Goal: Information Seeking & Learning: Check status

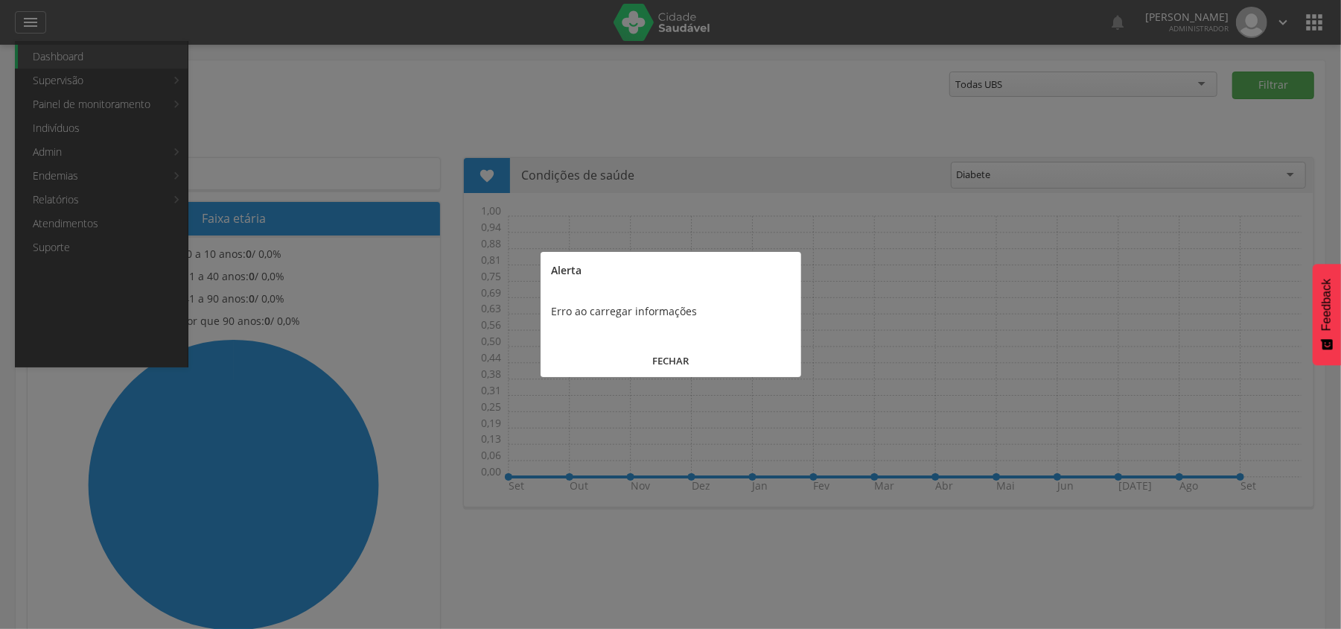
click at [667, 366] on button "FECHAR" at bounding box center [671, 361] width 261 height 32
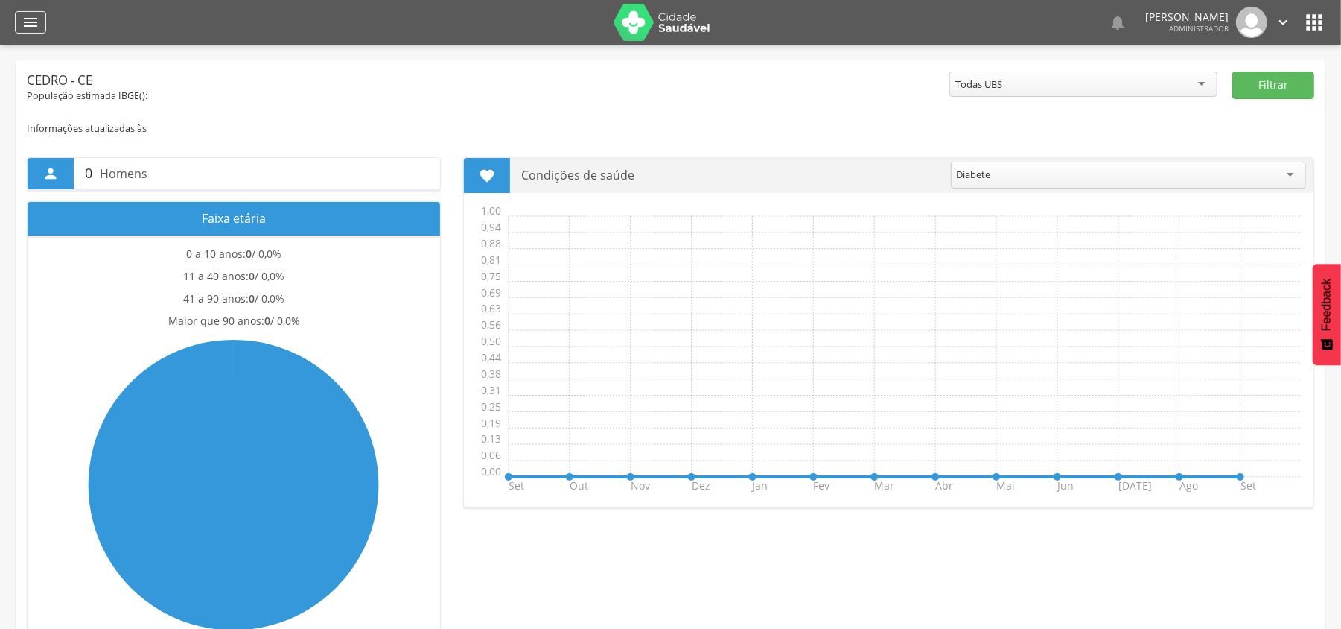
click at [19, 11] on div "" at bounding box center [30, 22] width 31 height 22
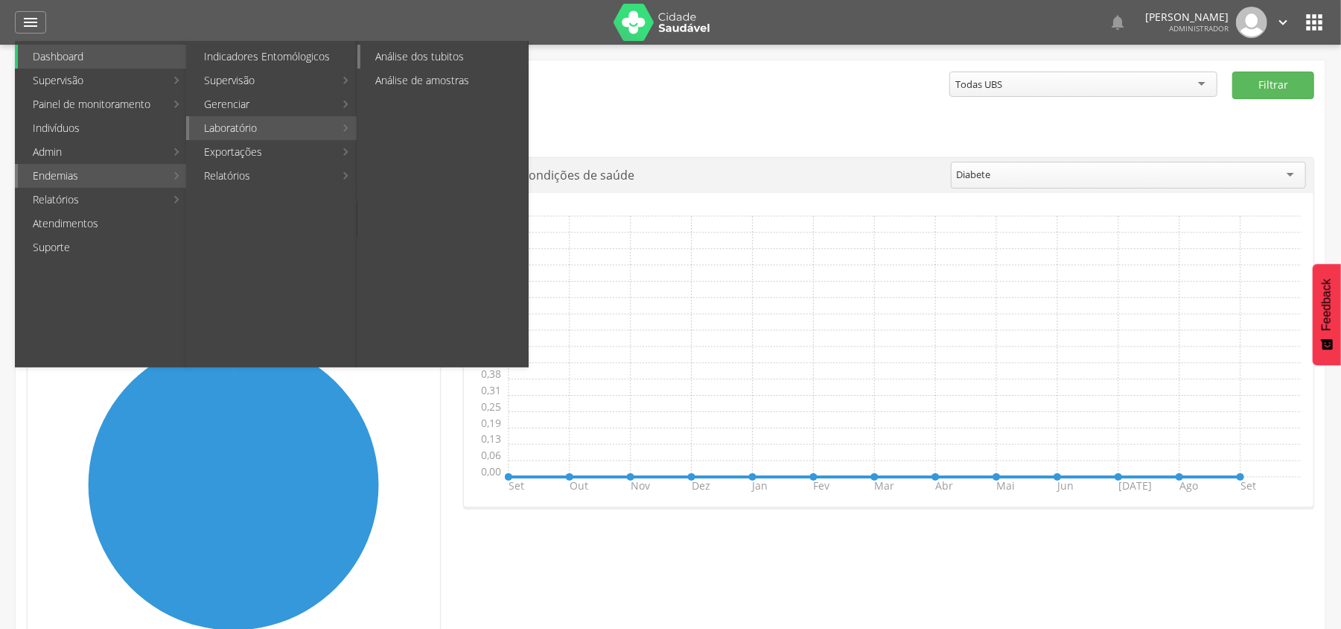
drag, startPoint x: 403, startPoint y: 60, endPoint x: 641, endPoint y: 126, distance: 247.4
click at [404, 60] on link "Análise dos tubitos" at bounding box center [445, 57] width 168 height 24
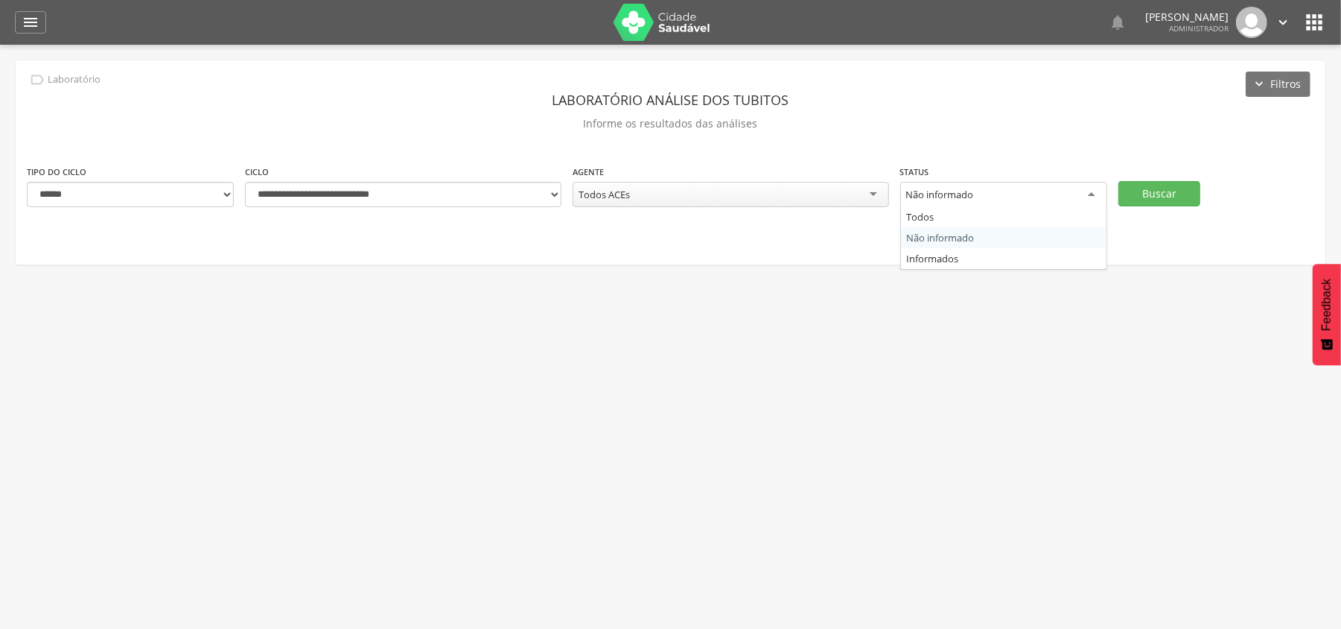
click at [1013, 200] on div "Não informado" at bounding box center [1004, 195] width 207 height 27
click at [1141, 201] on button "Buscar" at bounding box center [1160, 192] width 82 height 25
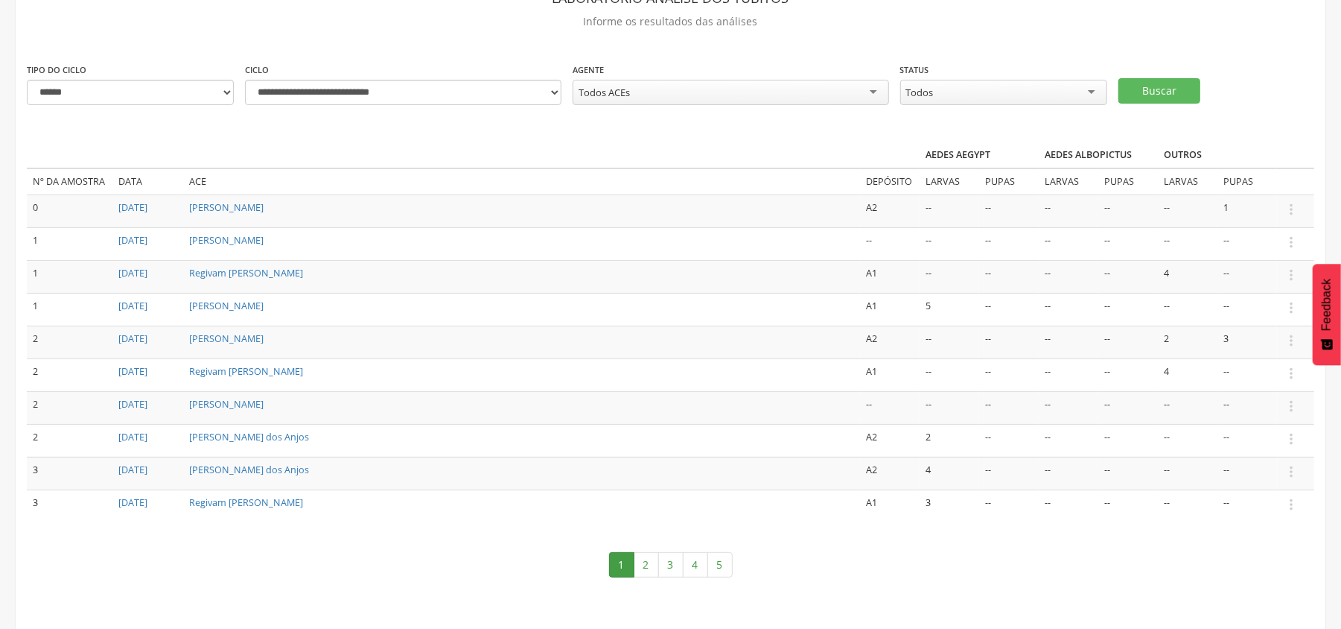
scroll to position [103, 0]
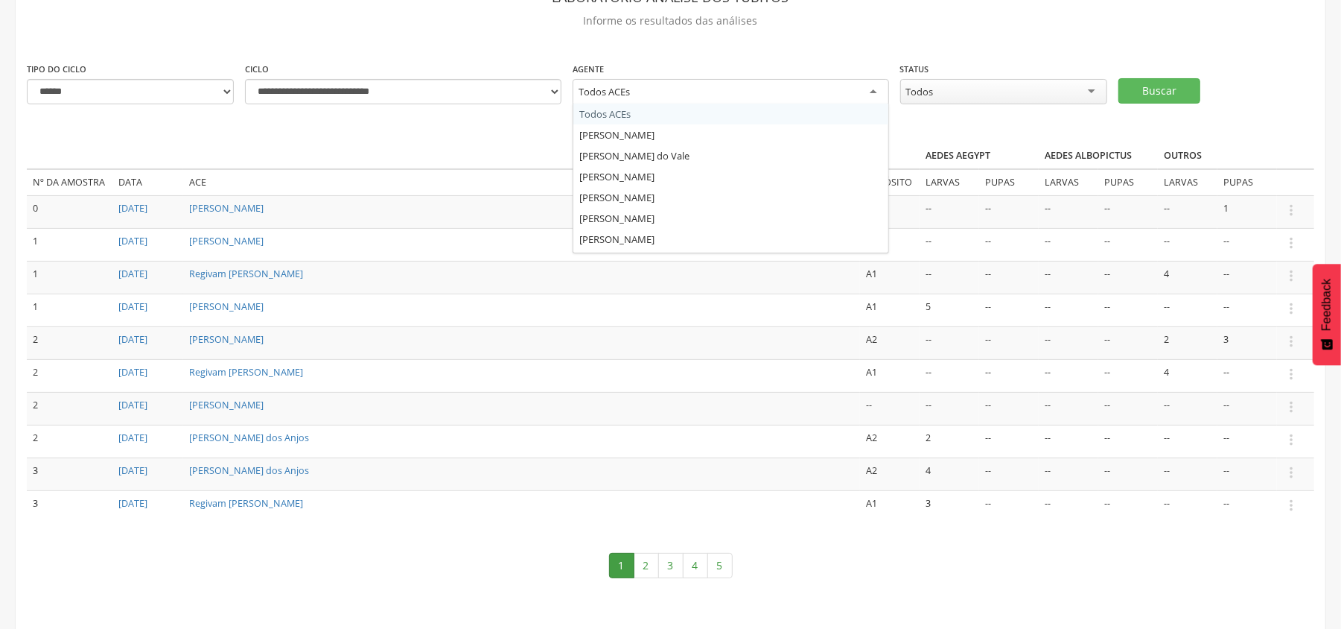
click at [629, 93] on div "Todos ACEs" at bounding box center [604, 91] width 51 height 13
drag, startPoint x: 644, startPoint y: 220, endPoint x: 678, endPoint y: 200, distance: 39.7
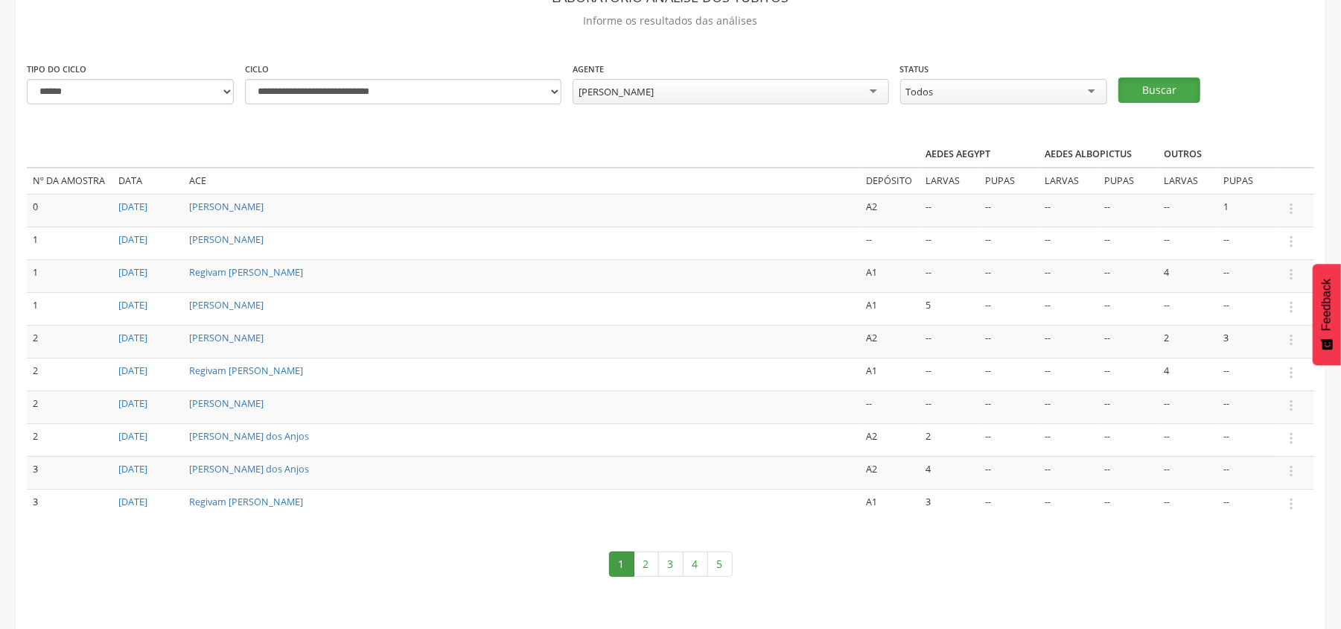
click at [1157, 85] on button "Buscar" at bounding box center [1160, 89] width 82 height 25
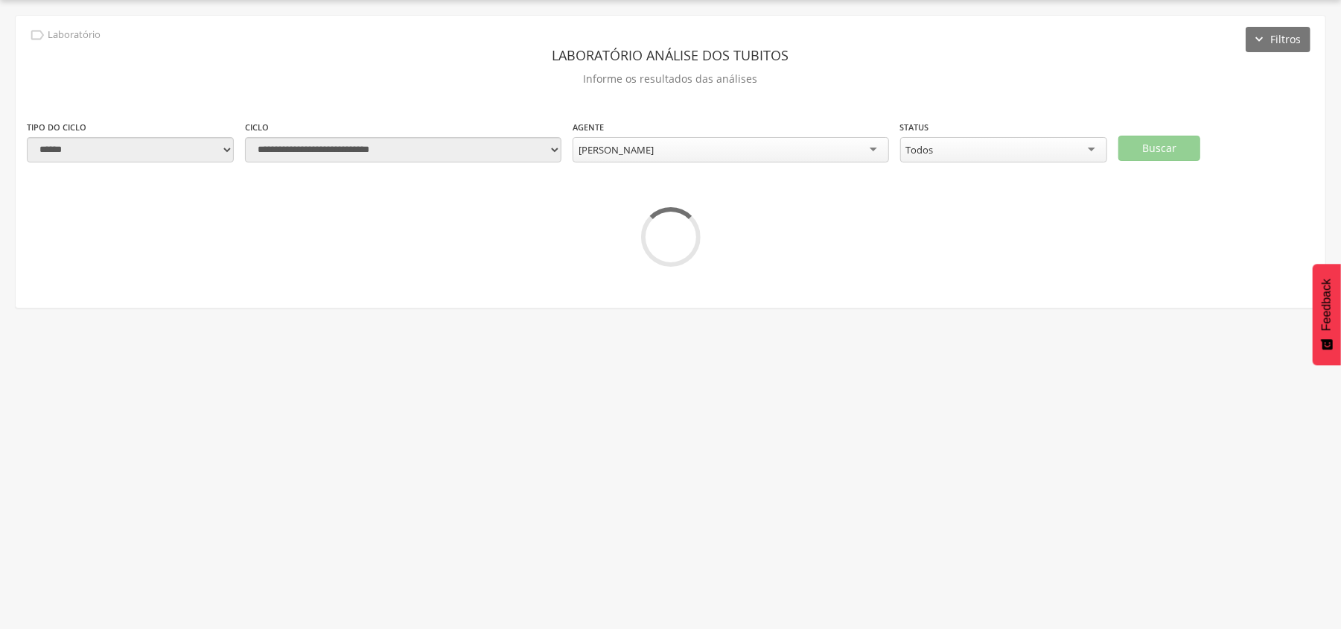
scroll to position [45, 0]
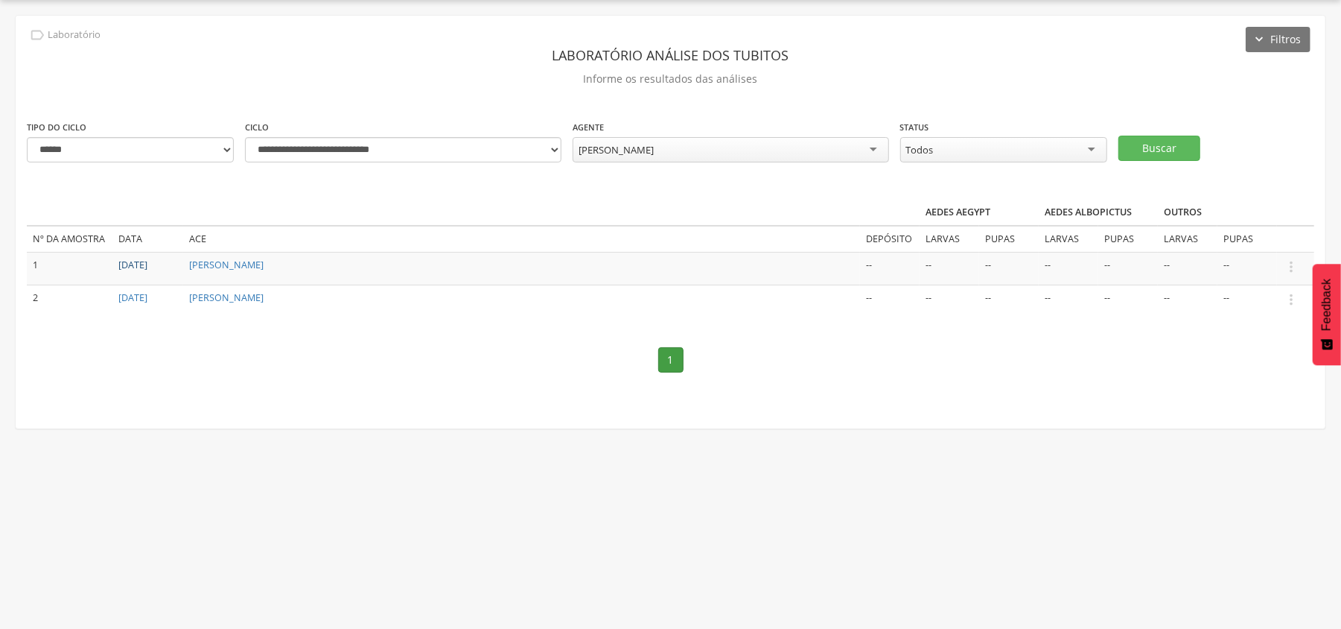
click at [136, 265] on link "[DATE]" at bounding box center [132, 264] width 29 height 13
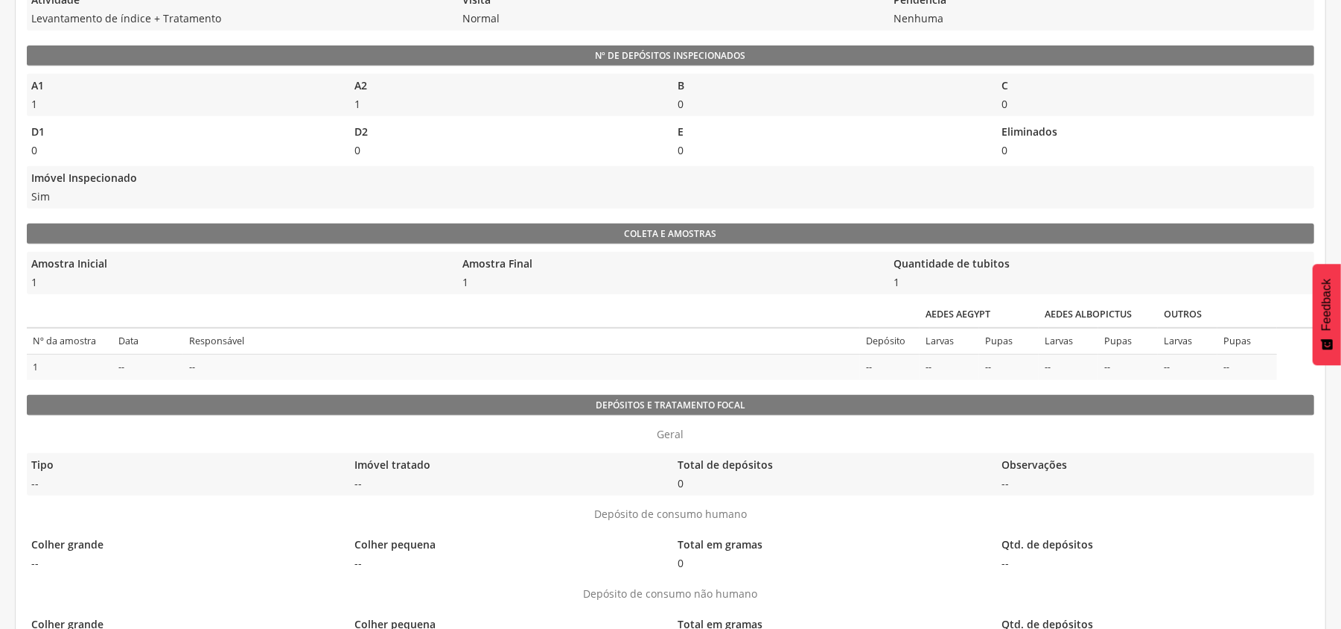
scroll to position [626, 0]
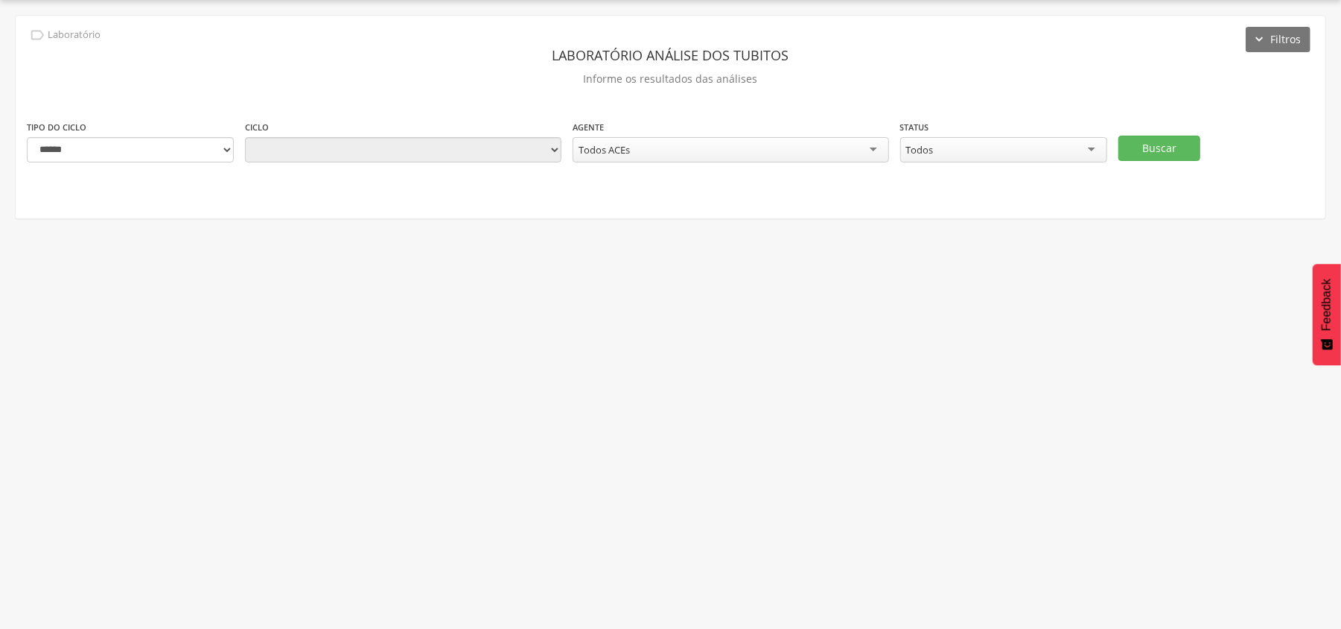
scroll to position [45, 0]
click at [1175, 155] on button "Buscar" at bounding box center [1160, 148] width 82 height 25
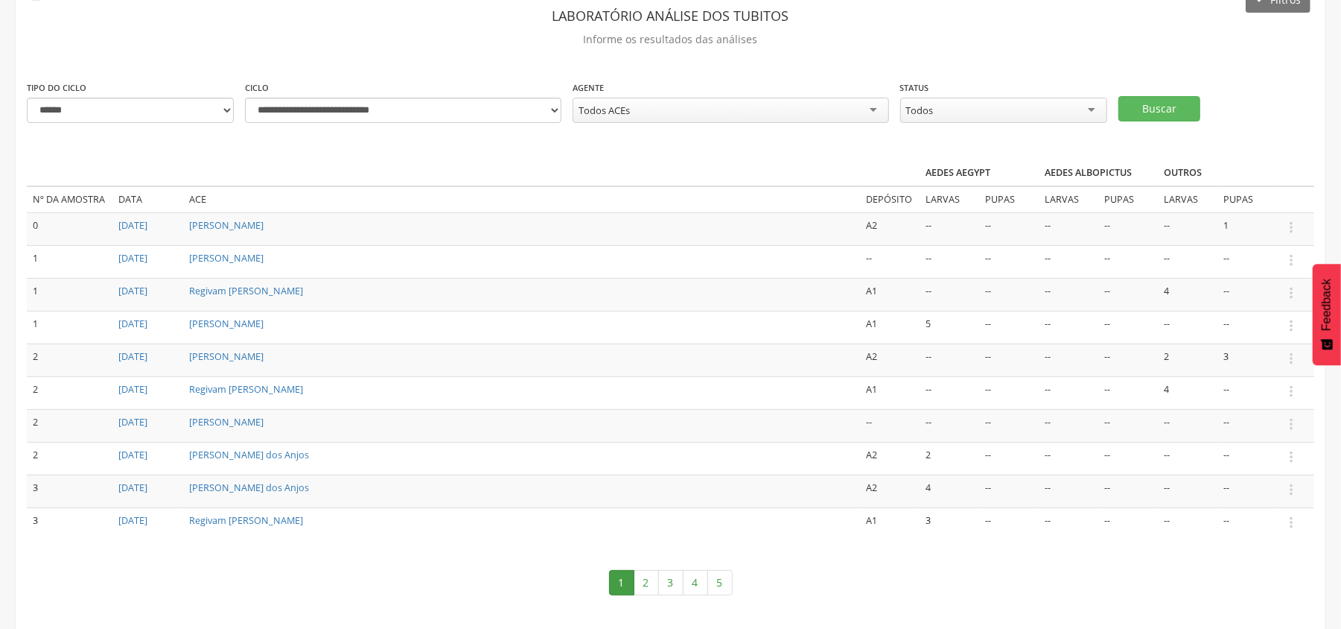
scroll to position [103, 0]
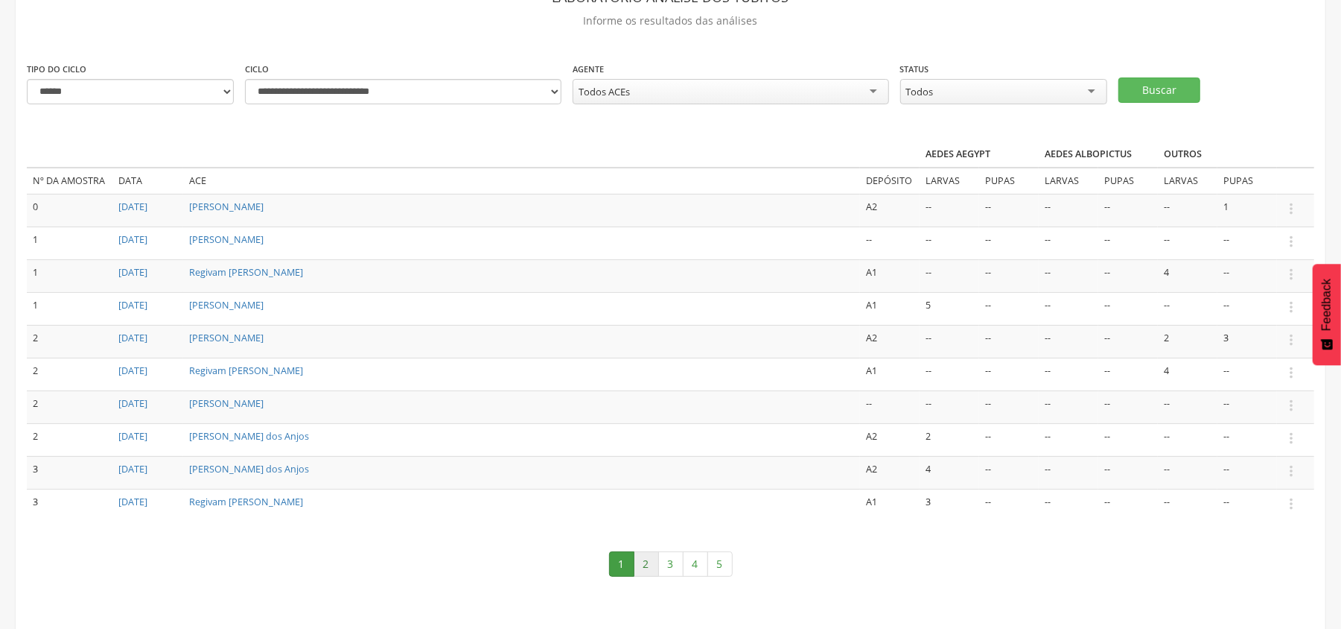
click at [648, 551] on link "2" at bounding box center [646, 563] width 25 height 25
click at [760, 91] on div "Todos ACEs" at bounding box center [731, 91] width 317 height 25
click at [1165, 90] on button "Buscar" at bounding box center [1160, 89] width 82 height 25
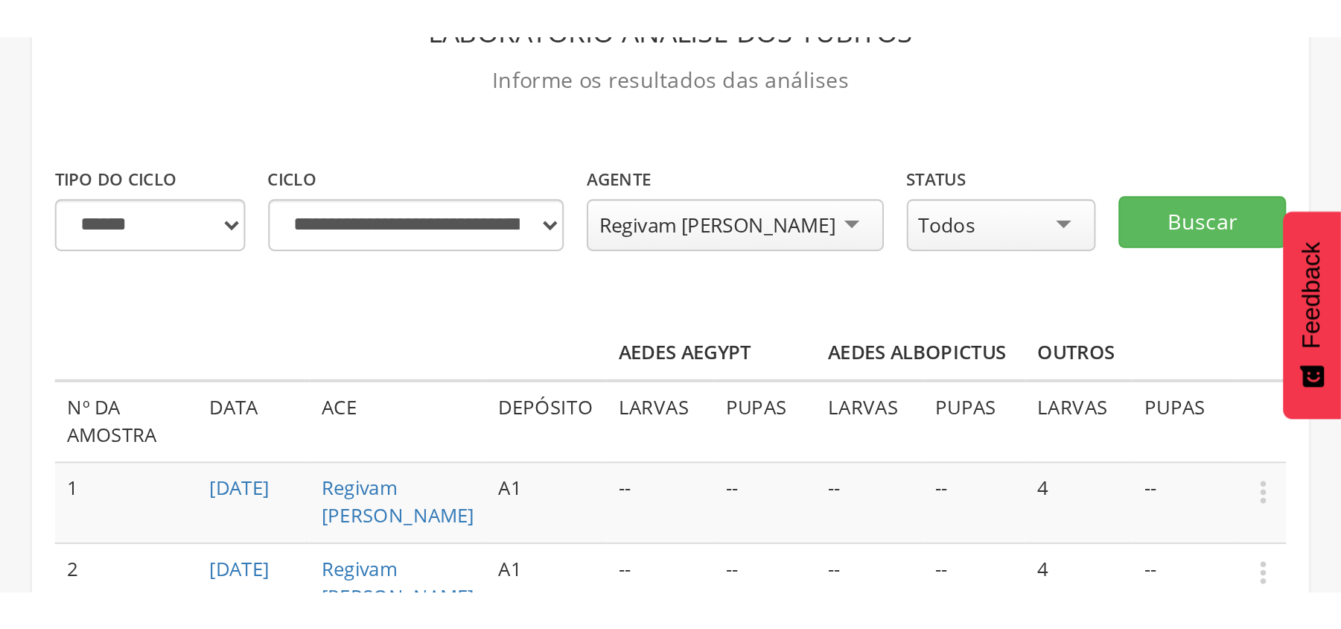
scroll to position [45, 0]
